Goal: Check status: Check status

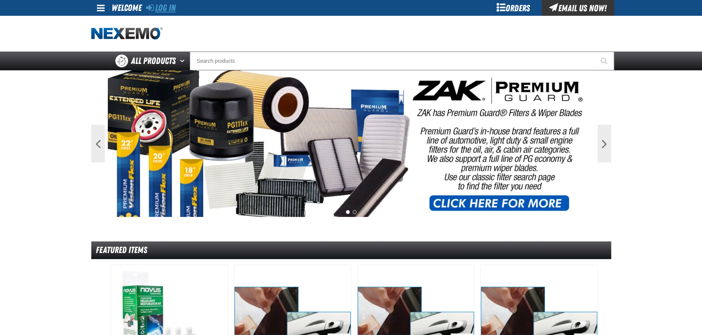
click at [159, 8] on link "Log In" at bounding box center [161, 8] width 30 height 11
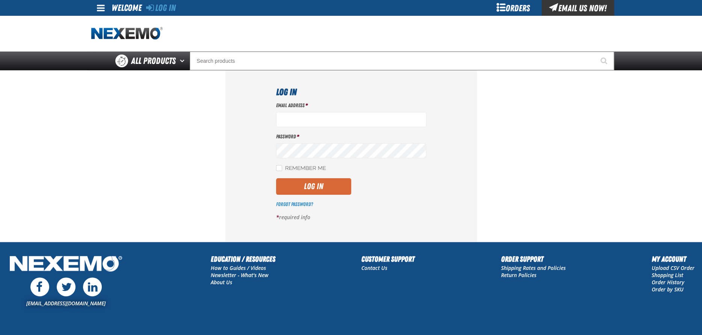
type input "acortez@vtaig.com"
click at [301, 186] on button "Log In" at bounding box center [313, 186] width 75 height 17
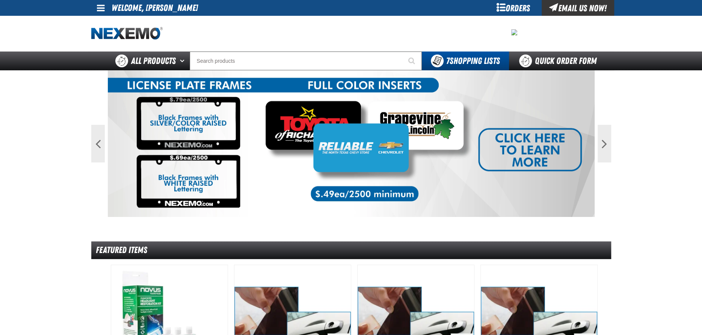
click at [507, 7] on div "Orders" at bounding box center [513, 8] width 56 height 16
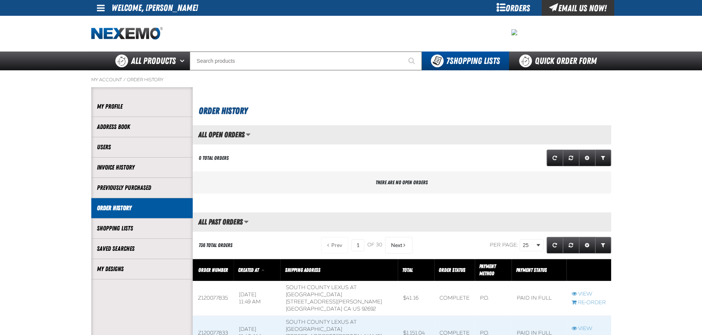
click at [514, 7] on div "Orders" at bounding box center [513, 8] width 56 height 16
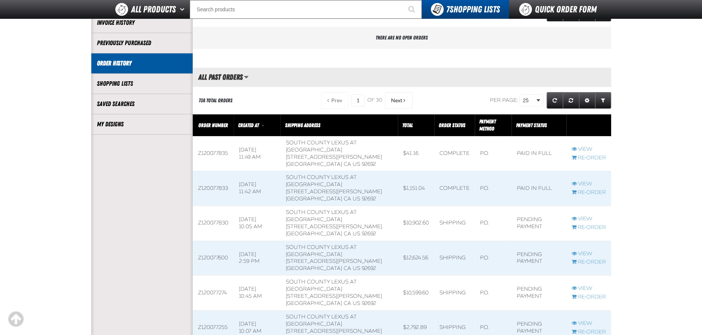
scroll to position [188, 0]
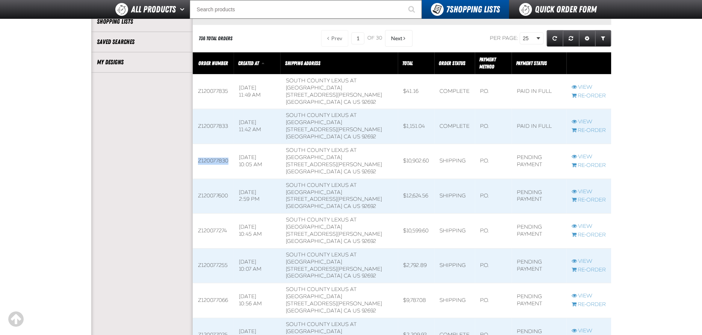
drag, startPoint x: 195, startPoint y: 160, endPoint x: 229, endPoint y: 160, distance: 34.2
click at [229, 160] on td "Z120077830" at bounding box center [213, 161] width 41 height 35
drag, startPoint x: 210, startPoint y: 161, endPoint x: 229, endPoint y: 162, distance: 18.8
copy td "Z120077830"
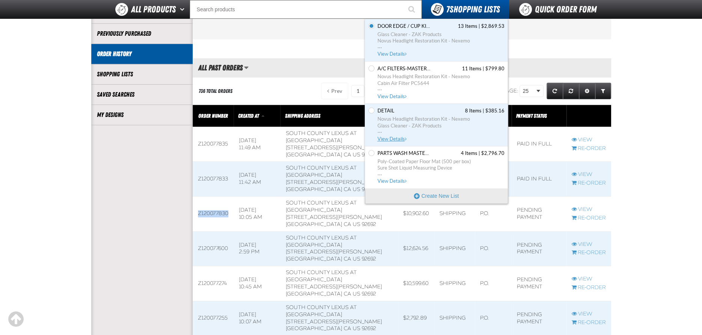
scroll to position [0, 0]
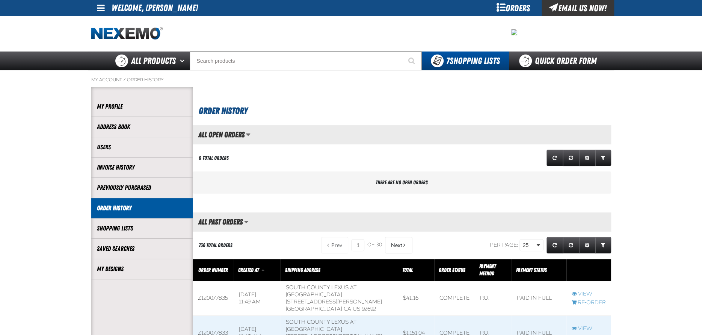
click at [559, 8] on div "Email Us Now!" at bounding box center [578, 8] width 73 height 16
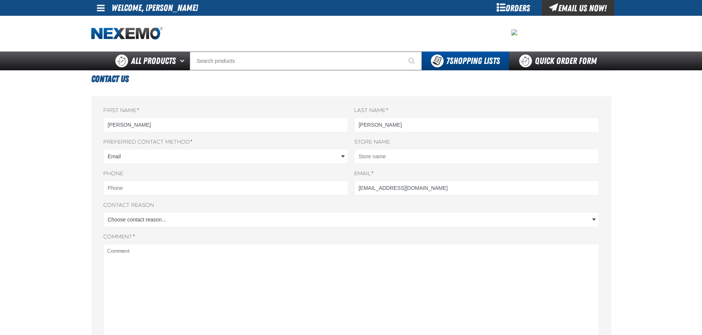
click at [100, 9] on span at bounding box center [101, 7] width 8 height 9
click at [82, 109] on main "Contact Us First name * [PERSON_NAME] Last name * [PERSON_NAME] [GEOGRAPHIC_DAT…" at bounding box center [351, 280] width 702 height 421
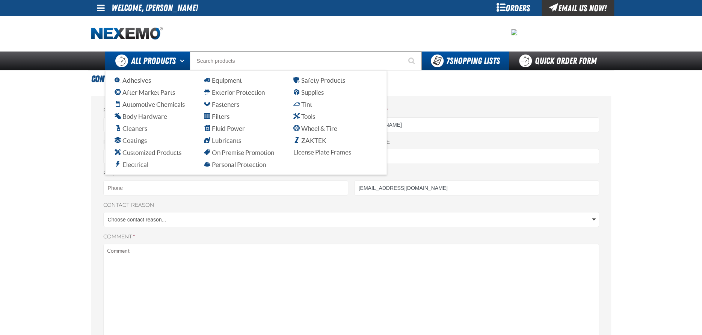
click at [143, 59] on span "All Products" at bounding box center [153, 61] width 45 height 14
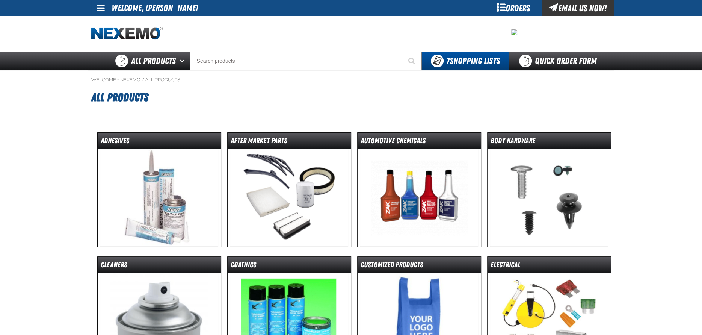
click at [101, 11] on span at bounding box center [101, 7] width 8 height 9
click at [110, 36] on link "Sign Out Sign Out" at bounding box center [107, 36] width 26 height 7
